Goal: Information Seeking & Learning: Learn about a topic

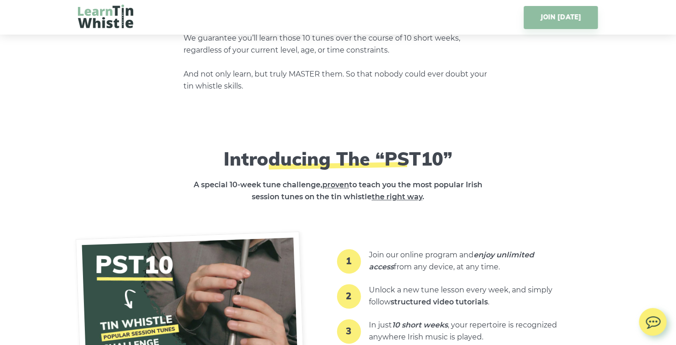
scroll to position [738, 0]
